Goal: Navigation & Orientation: Find specific page/section

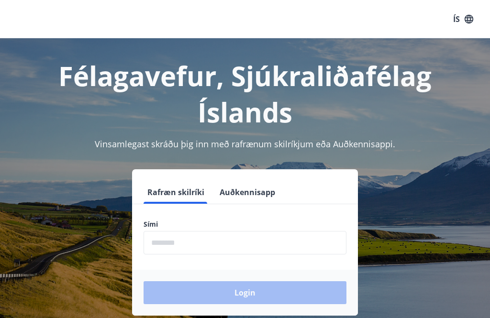
scroll to position [119, 0]
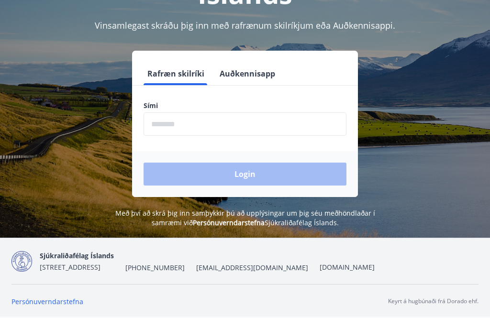
click at [162, 102] on label "Sími" at bounding box center [244, 106] width 203 height 10
click at [161, 109] on label "Sími" at bounding box center [244, 106] width 203 height 10
click at [162, 126] on input "phone" at bounding box center [244, 123] width 203 height 23
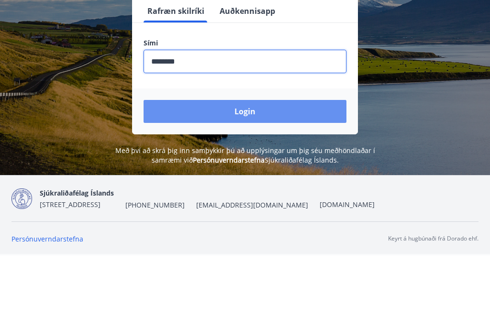
type input "********"
click at [252, 163] on button "Login" at bounding box center [244, 174] width 203 height 23
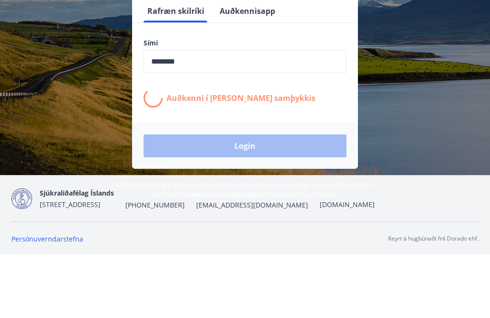
scroll to position [149, 0]
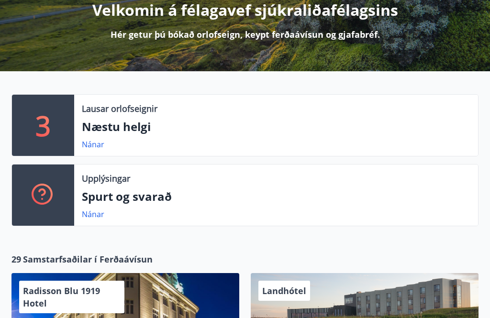
scroll to position [131, 0]
click at [107, 187] on div "Upplýsingar Spurt og svarað Nánar" at bounding box center [276, 195] width 404 height 61
click at [94, 215] on link "Nánar" at bounding box center [93, 214] width 22 height 11
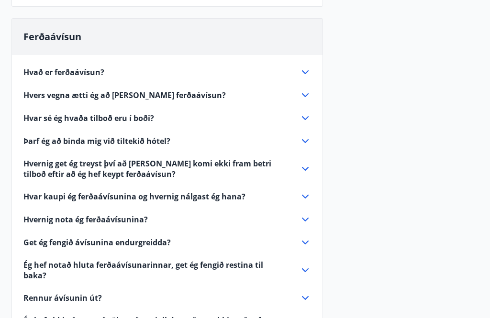
scroll to position [254, 0]
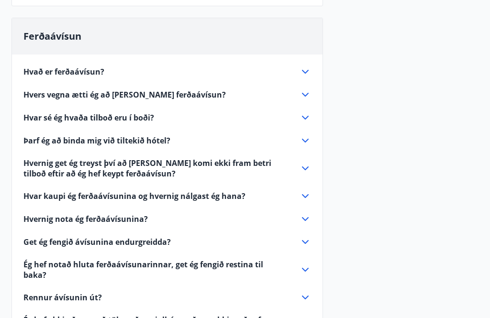
click at [305, 72] on icon at bounding box center [304, 71] width 11 height 11
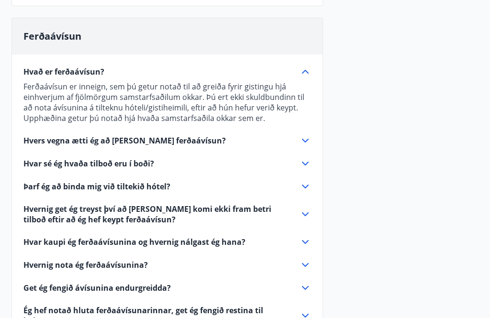
scroll to position [255, 0]
click at [301, 86] on p "Ferðaávísun er inneign, sem þú getur notað til að greiða fyrir gistingu hjá ein…" at bounding box center [166, 102] width 287 height 42
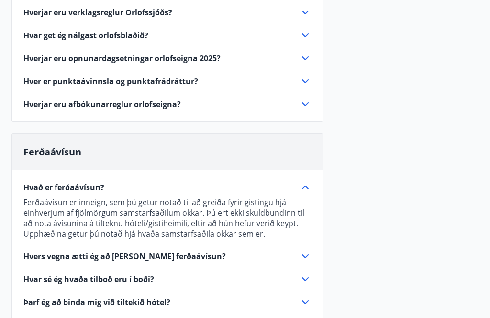
scroll to position [120, 0]
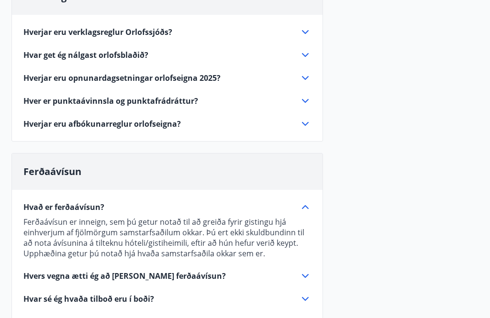
click at [299, 212] on icon at bounding box center [304, 206] width 11 height 11
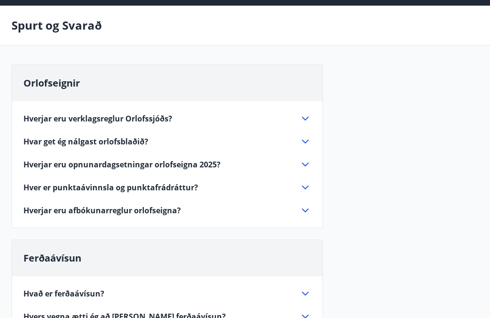
scroll to position [0, 0]
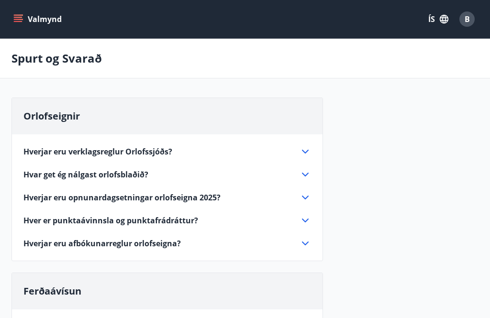
click at [22, 23] on icon "menu" at bounding box center [18, 19] width 10 height 10
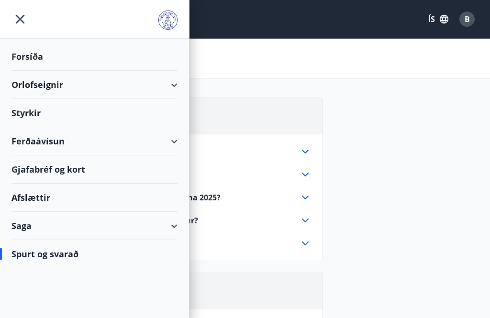
click at [40, 173] on div "Gjafabréf og kort" at bounding box center [94, 169] width 166 height 28
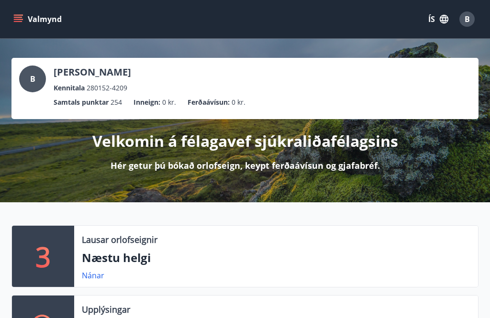
click at [20, 20] on icon "menu" at bounding box center [19, 19] width 11 height 1
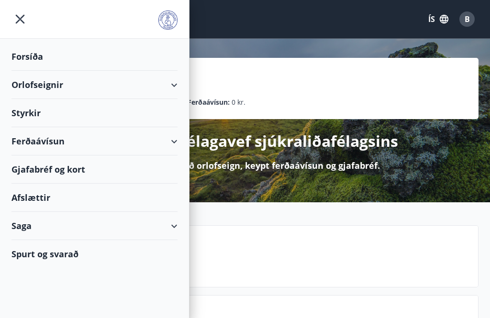
click at [43, 170] on div "Gjafabréf og kort" at bounding box center [94, 169] width 166 height 28
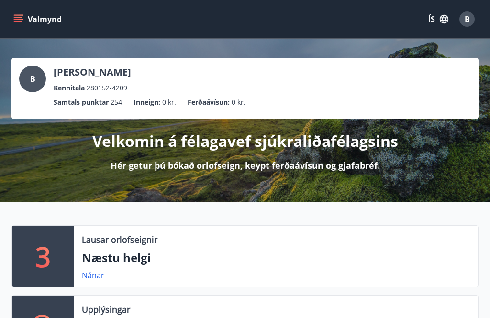
click at [468, 21] on span "B" at bounding box center [466, 19] width 5 height 11
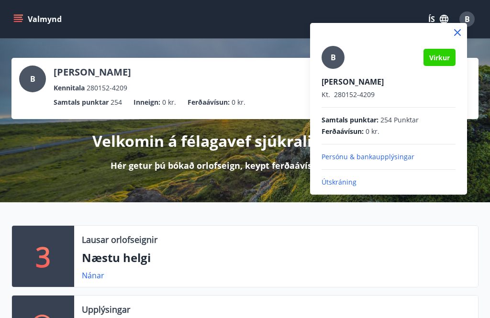
click at [335, 182] on p "Útskráning" at bounding box center [388, 182] width 134 height 10
